Goal: Task Accomplishment & Management: Complete application form

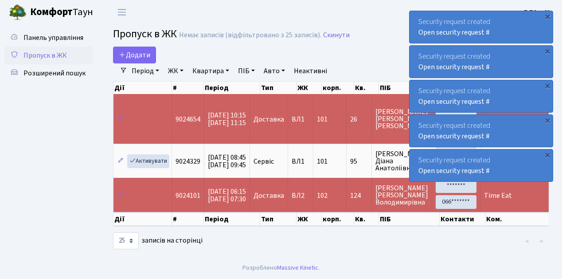
select select "25"
click at [49, 74] on span "Розширений пошук" at bounding box center [54, 73] width 62 height 10
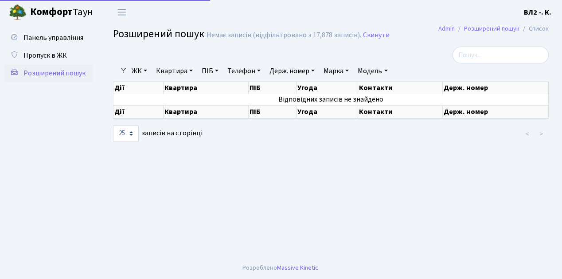
select select "25"
click at [168, 72] on link "Квартира" at bounding box center [174, 70] width 44 height 15
type input "98"
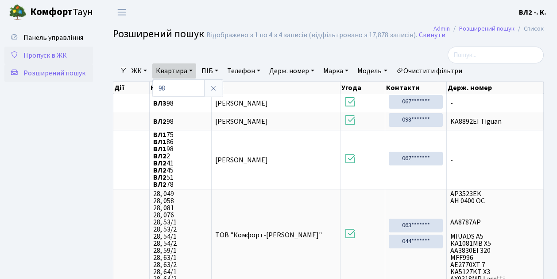
click at [49, 58] on span "Пропуск в ЖК" at bounding box center [44, 56] width 43 height 10
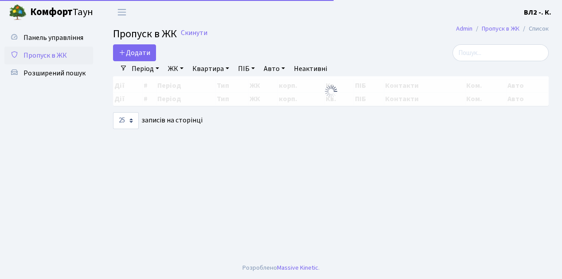
select select "25"
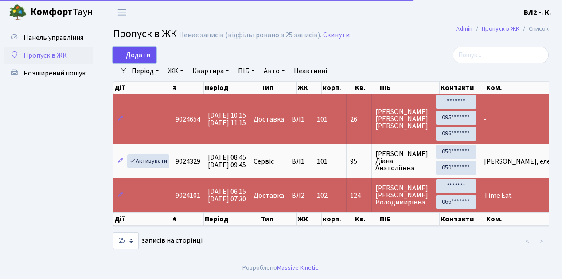
click at [135, 54] on span "Додати" at bounding box center [134, 55] width 31 height 10
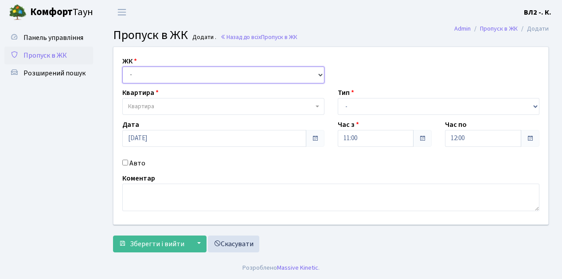
click at [141, 74] on select "- ВЛ1, Ужгородський пров., 4/1 ВЛ2, Голосіївський просп., 76 ВЛ3, пр.Голосіївсь…" at bounding box center [223, 74] width 202 height 17
select select "317"
click at [122, 66] on select "- ВЛ1, Ужгородський пров., 4/1 ВЛ2, Голосіївський просп., 76 ВЛ3, пр.Голосіївсь…" at bounding box center [223, 74] width 202 height 17
select select
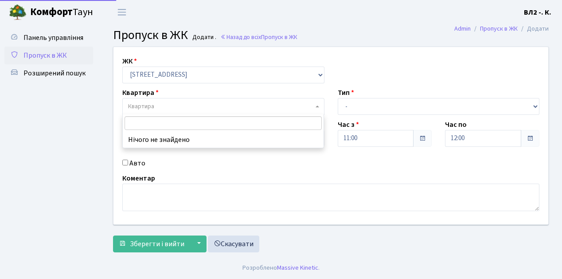
click at [157, 106] on span "Квартира" at bounding box center [220, 106] width 185 height 9
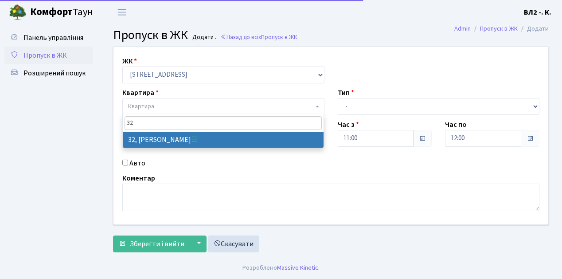
type input "32"
select select "38035"
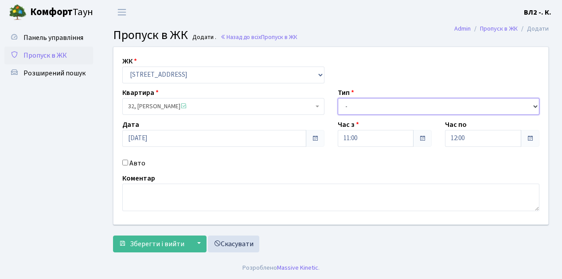
click at [394, 105] on select "- Доставка Таксі Гості Сервіс" at bounding box center [439, 106] width 202 height 17
select select "1"
click at [338, 98] on select "- Доставка Таксі Гості Сервіс" at bounding box center [439, 106] width 202 height 17
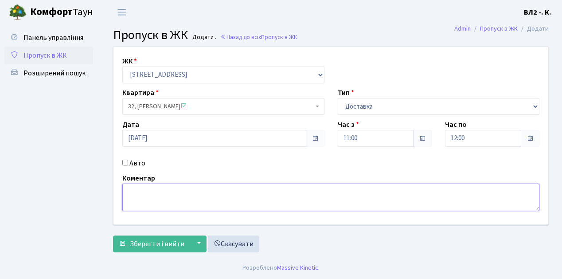
click at [166, 191] on textarea at bounding box center [330, 196] width 417 height 27
type textarea "Glovo"
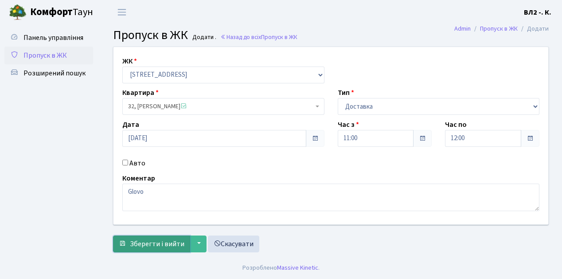
click at [164, 241] on span "Зберегти і вийти" at bounding box center [157, 244] width 55 height 10
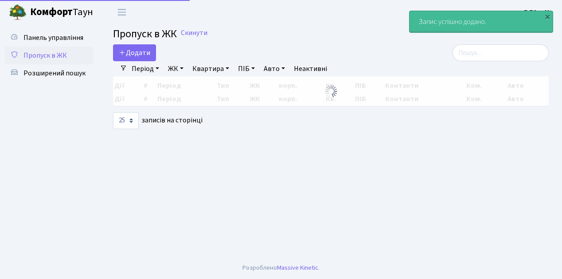
select select "25"
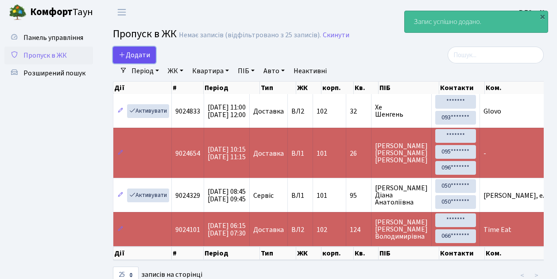
click at [139, 56] on span "Додати" at bounding box center [134, 55] width 31 height 10
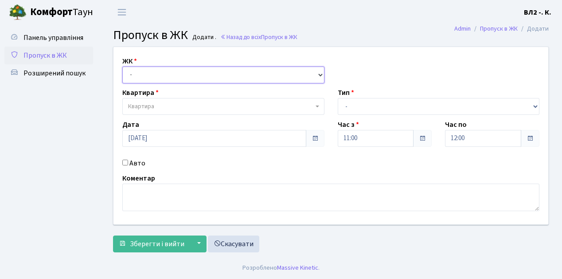
click at [137, 73] on select "- [STREET_ADDRESS][PERSON_NAME]" at bounding box center [223, 74] width 202 height 17
select select "317"
click at [122, 66] on select "- [STREET_ADDRESS][PERSON_NAME]" at bounding box center [223, 74] width 202 height 17
select select
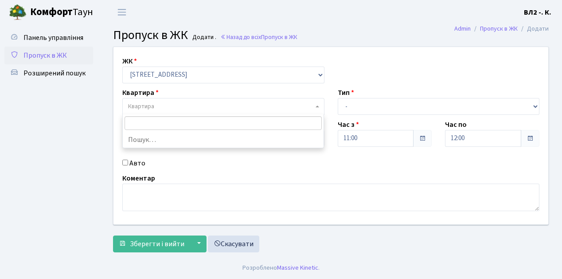
click at [163, 105] on span "Квартира" at bounding box center [220, 106] width 185 height 9
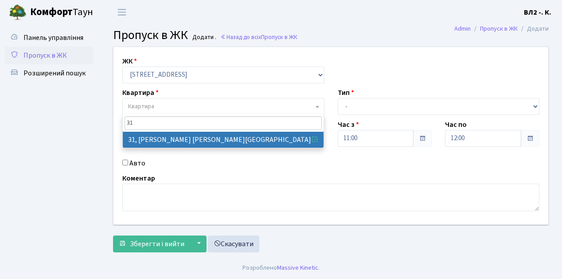
type input "31"
select select "38032"
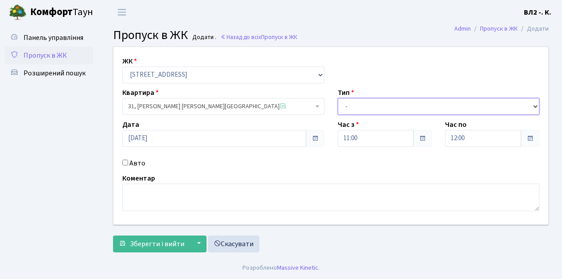
click at [382, 101] on select "- Доставка Таксі Гості Сервіс" at bounding box center [439, 106] width 202 height 17
select select "1"
click at [338, 98] on select "- Доставка Таксі Гості Сервіс" at bounding box center [439, 106] width 202 height 17
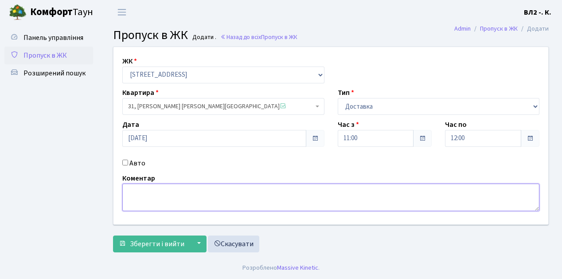
drag, startPoint x: 177, startPoint y: 194, endPoint x: 182, endPoint y: 193, distance: 4.5
click at [179, 194] on textarea at bounding box center [330, 196] width 417 height 27
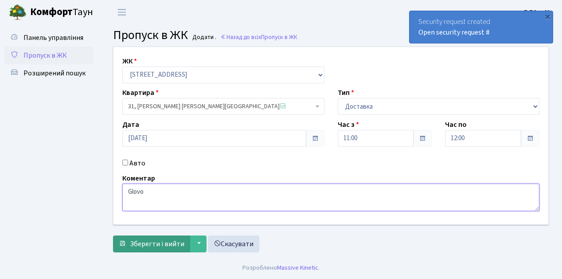
type textarea "Glovo"
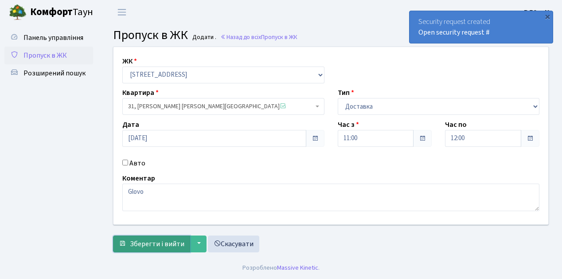
click at [155, 242] on span "Зберегти і вийти" at bounding box center [157, 244] width 55 height 10
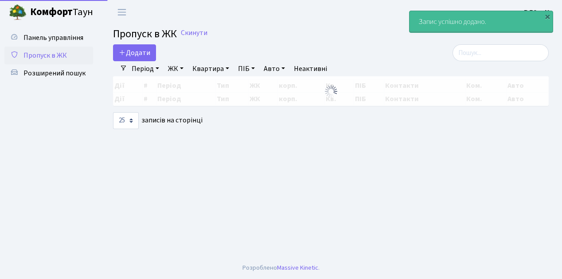
select select "25"
